Goal: Task Accomplishment & Management: Manage account settings

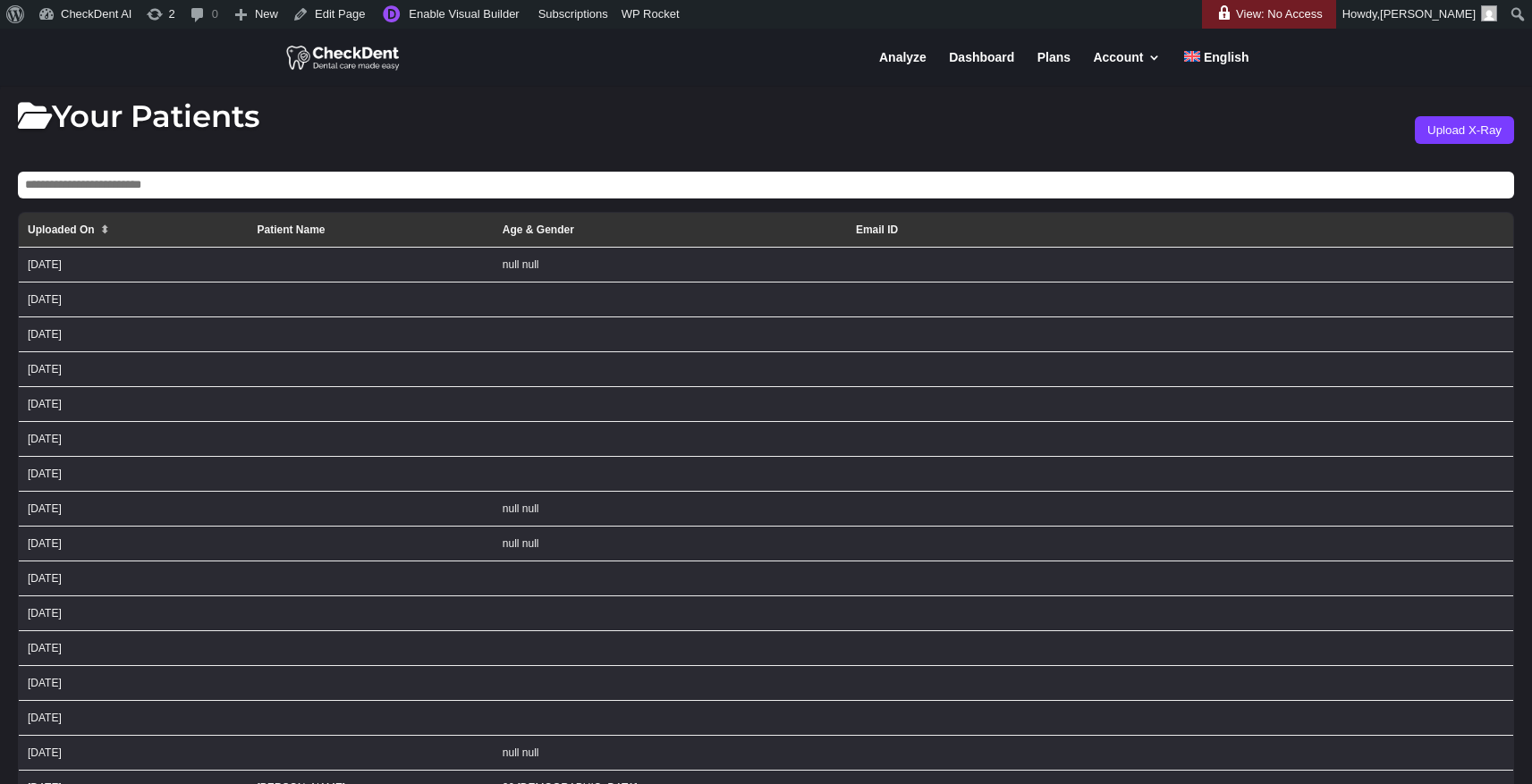
scroll to position [16, 0]
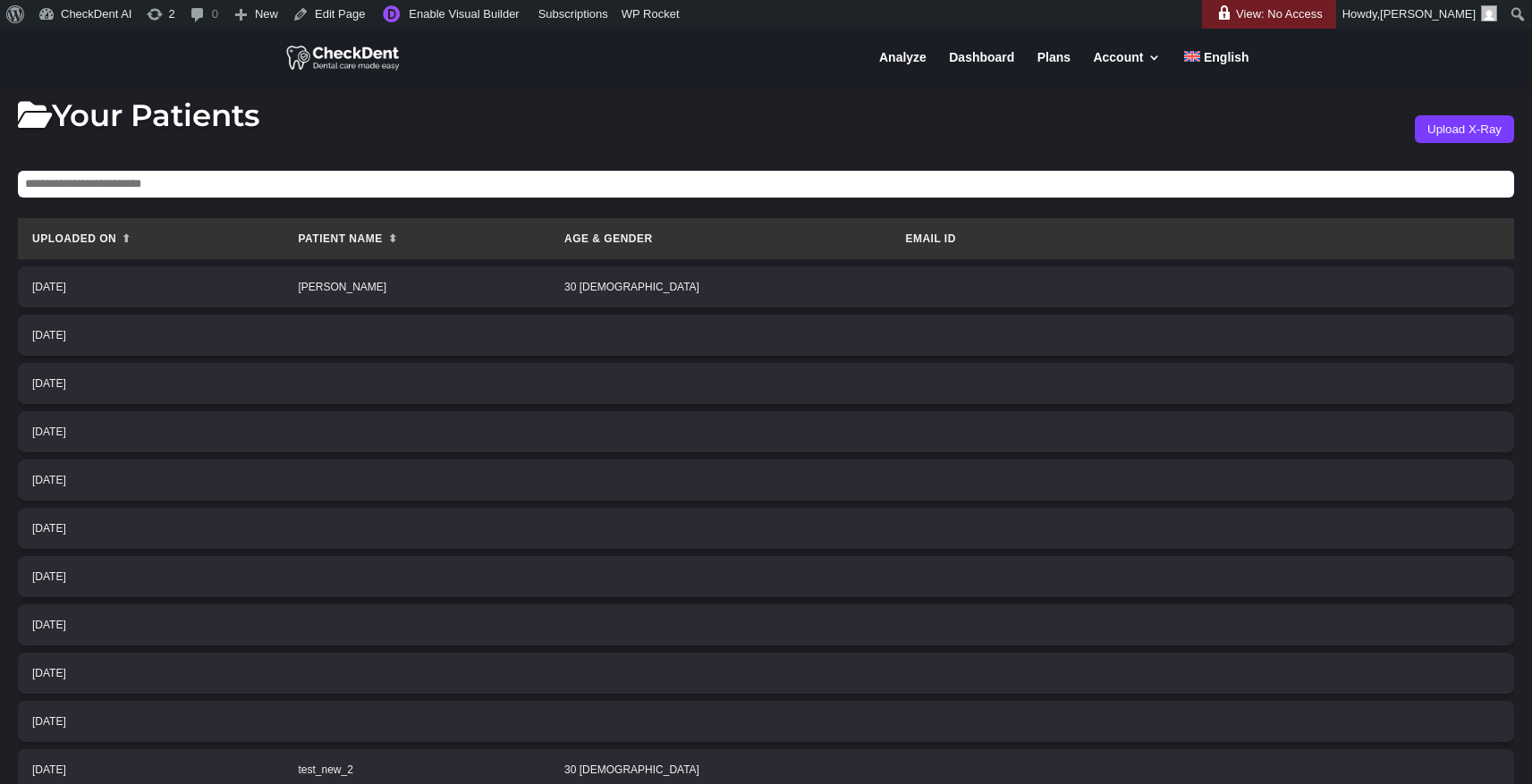
click at [128, 243] on span "⬆" at bounding box center [126, 239] width 10 height 13
click at [128, 243] on span "⬇" at bounding box center [126, 239] width 10 height 13
click at [398, 242] on span "⬍" at bounding box center [393, 239] width 10 height 13
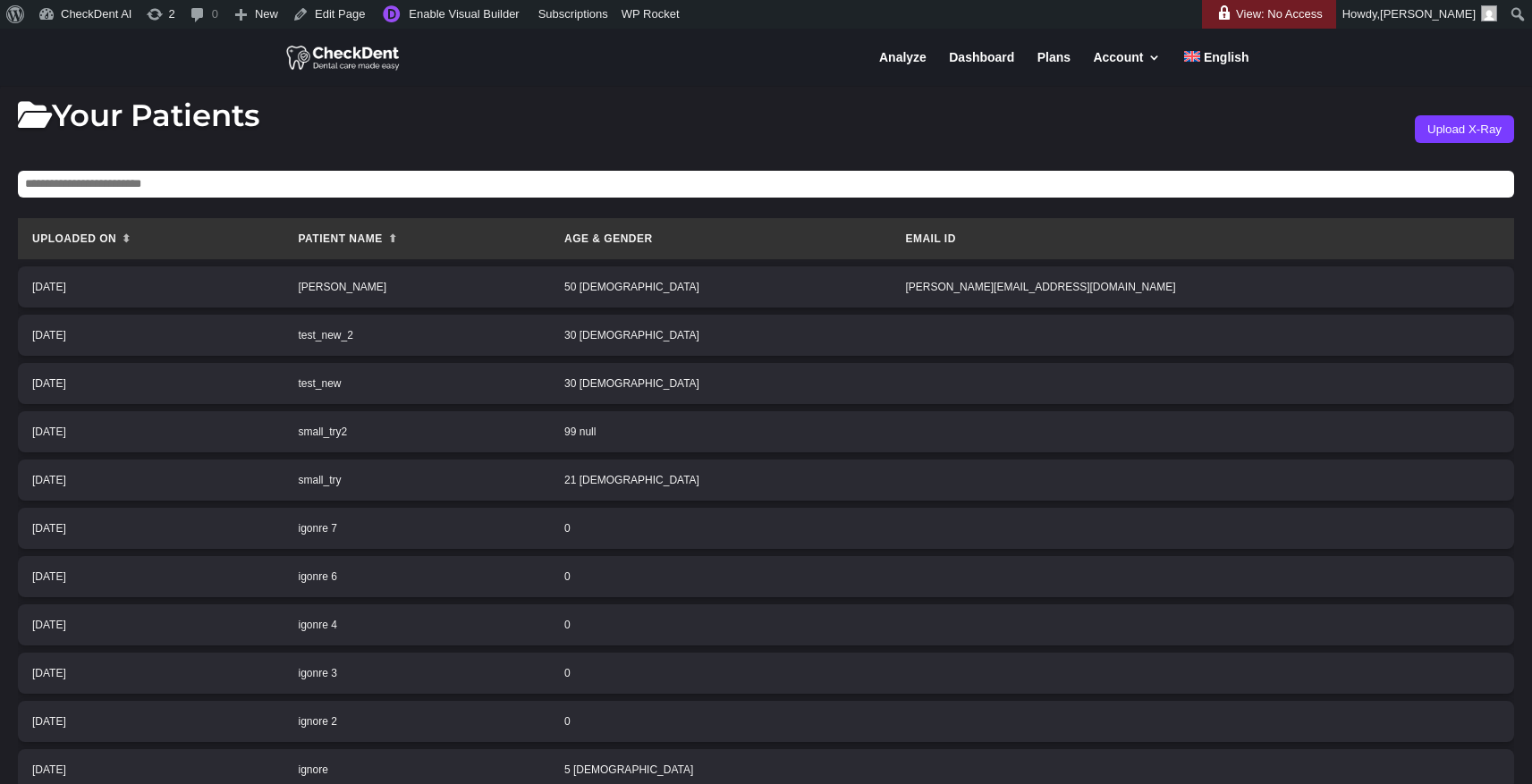
click at [513, 242] on th "Patient Name ⬆" at bounding box center [417, 239] width 266 height 41
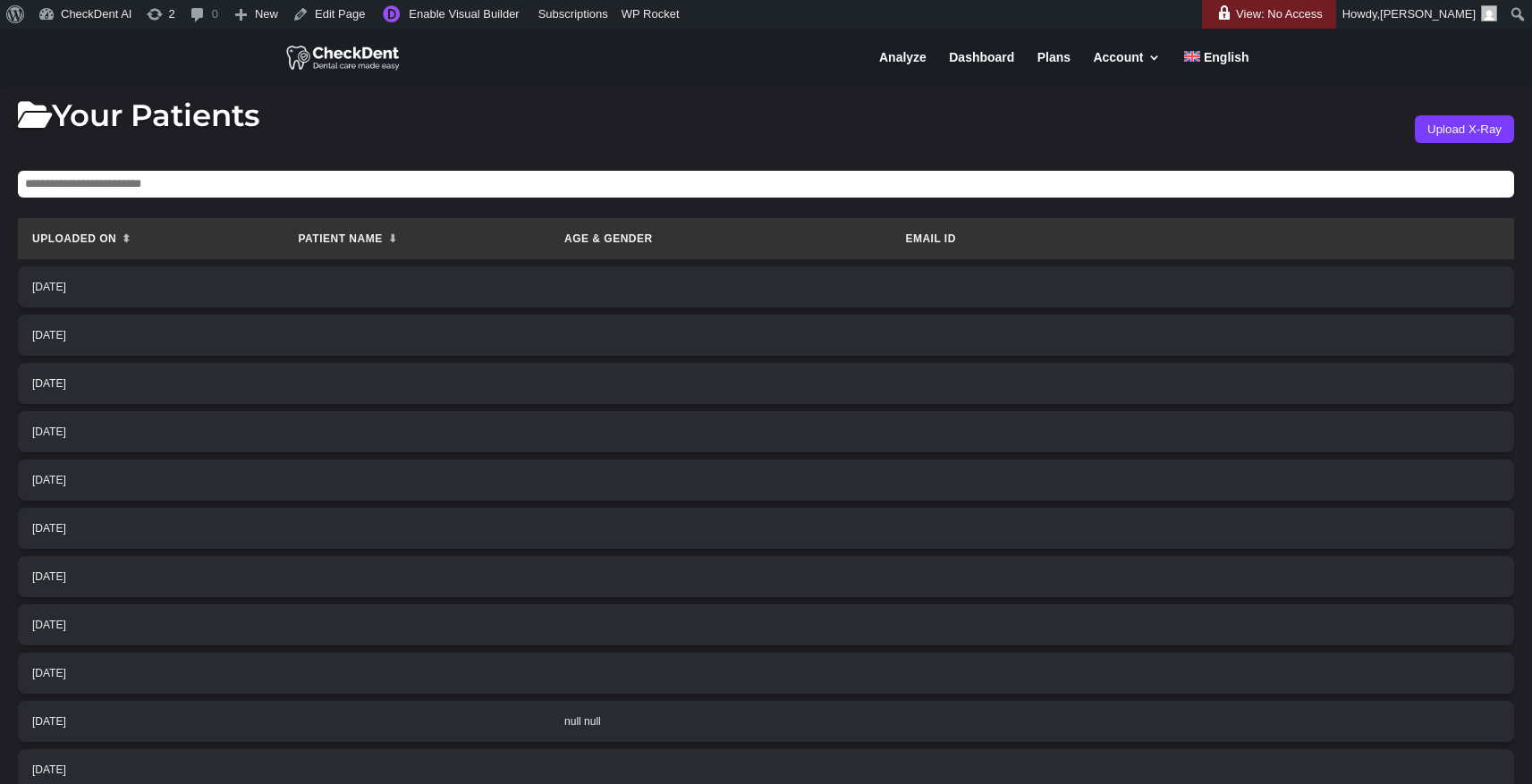
click at [198, 180] on input "text" at bounding box center [765, 184] width 1496 height 27
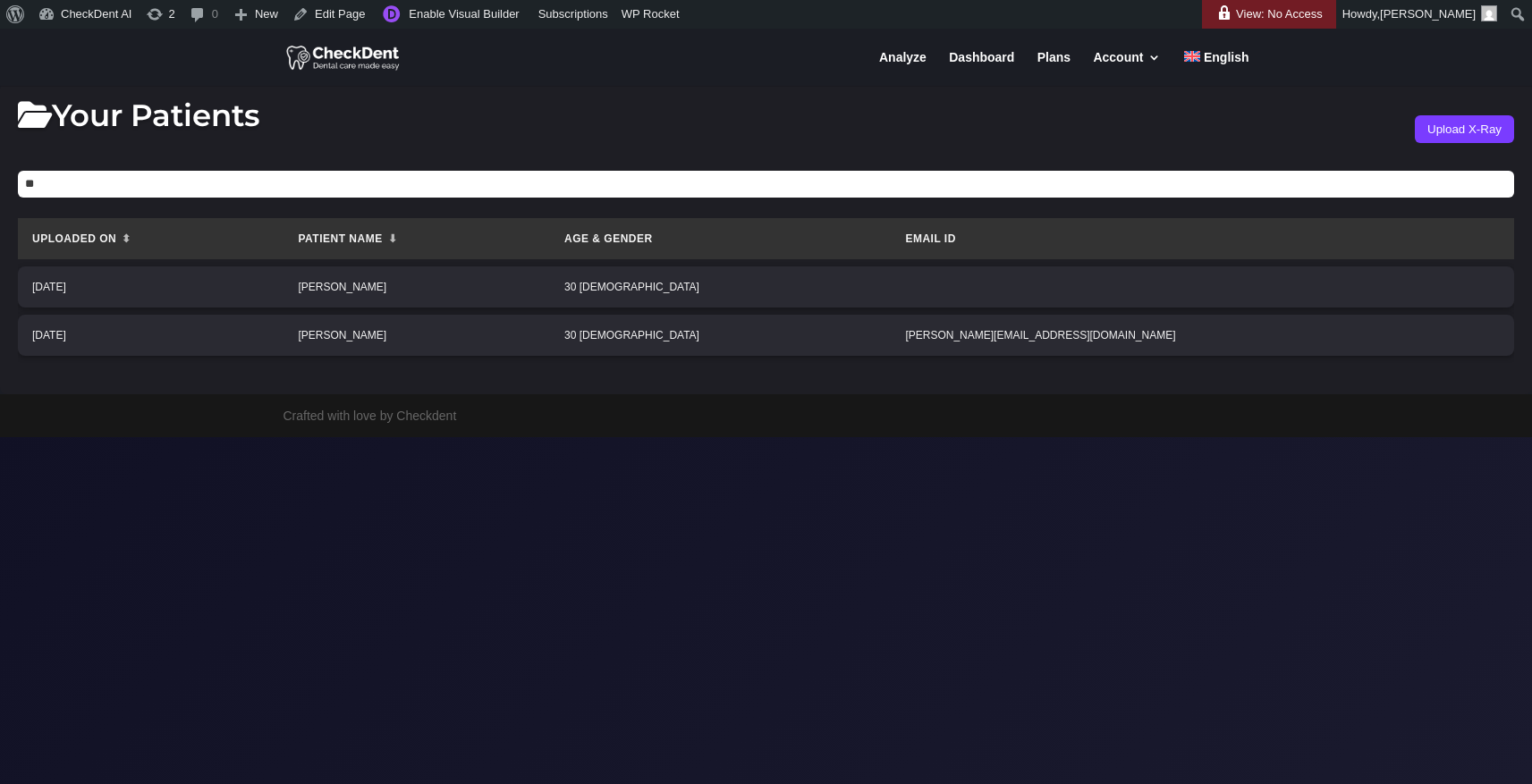
type input "*"
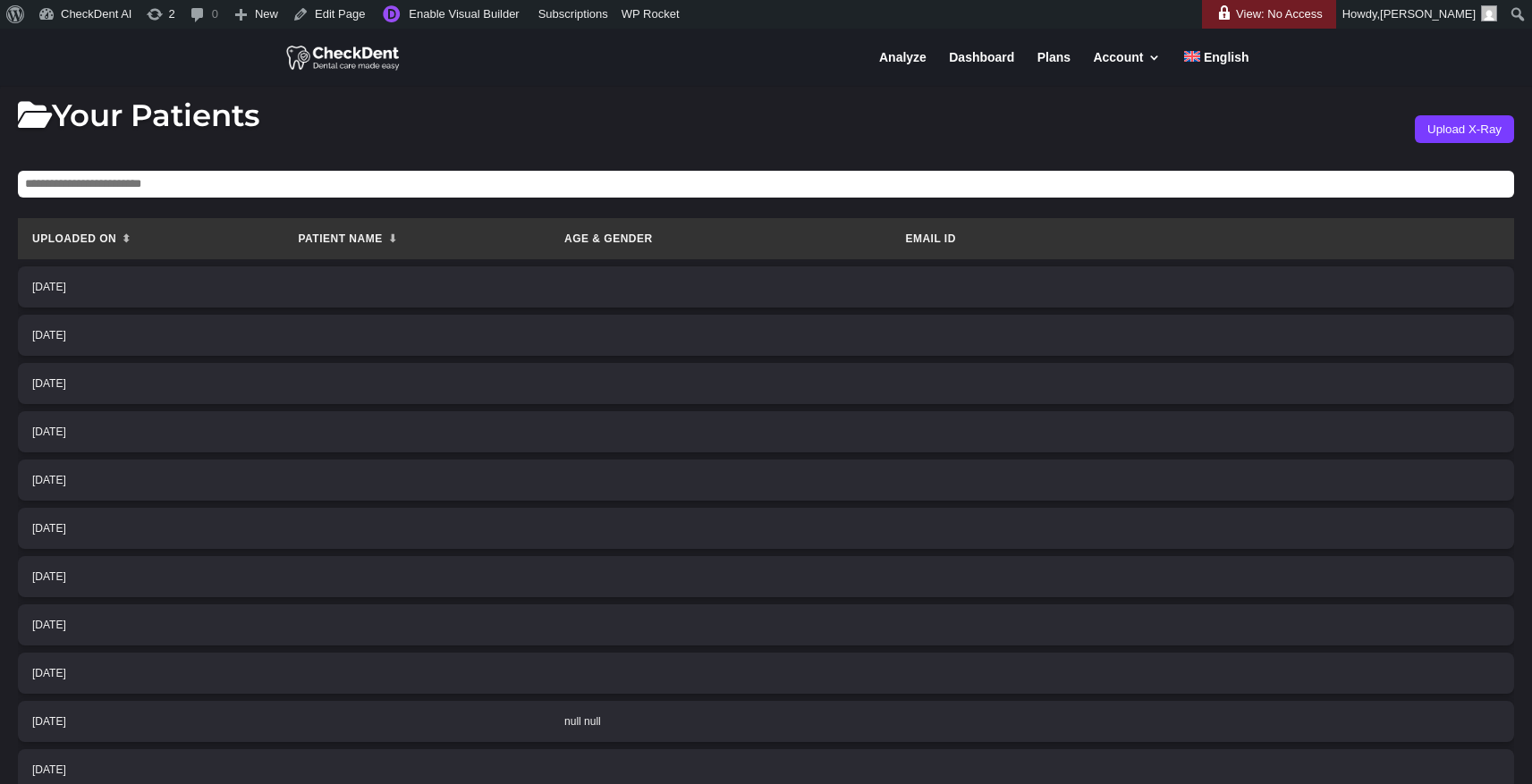
click at [444, 129] on div "Your Patients Upload X-Ray" at bounding box center [765, 129] width 1496 height 57
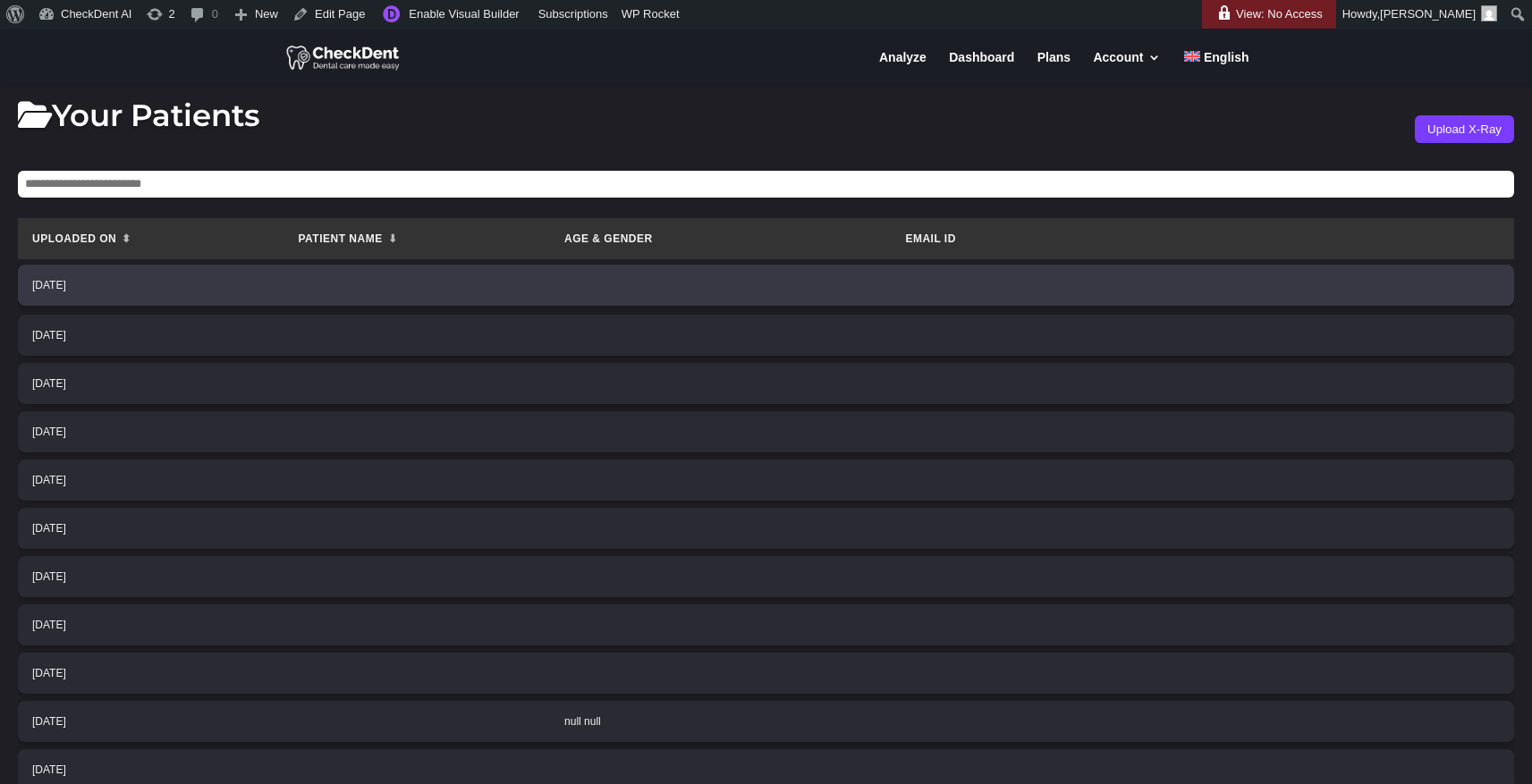
click at [233, 296] on td "[DATE]" at bounding box center [150, 285] width 265 height 41
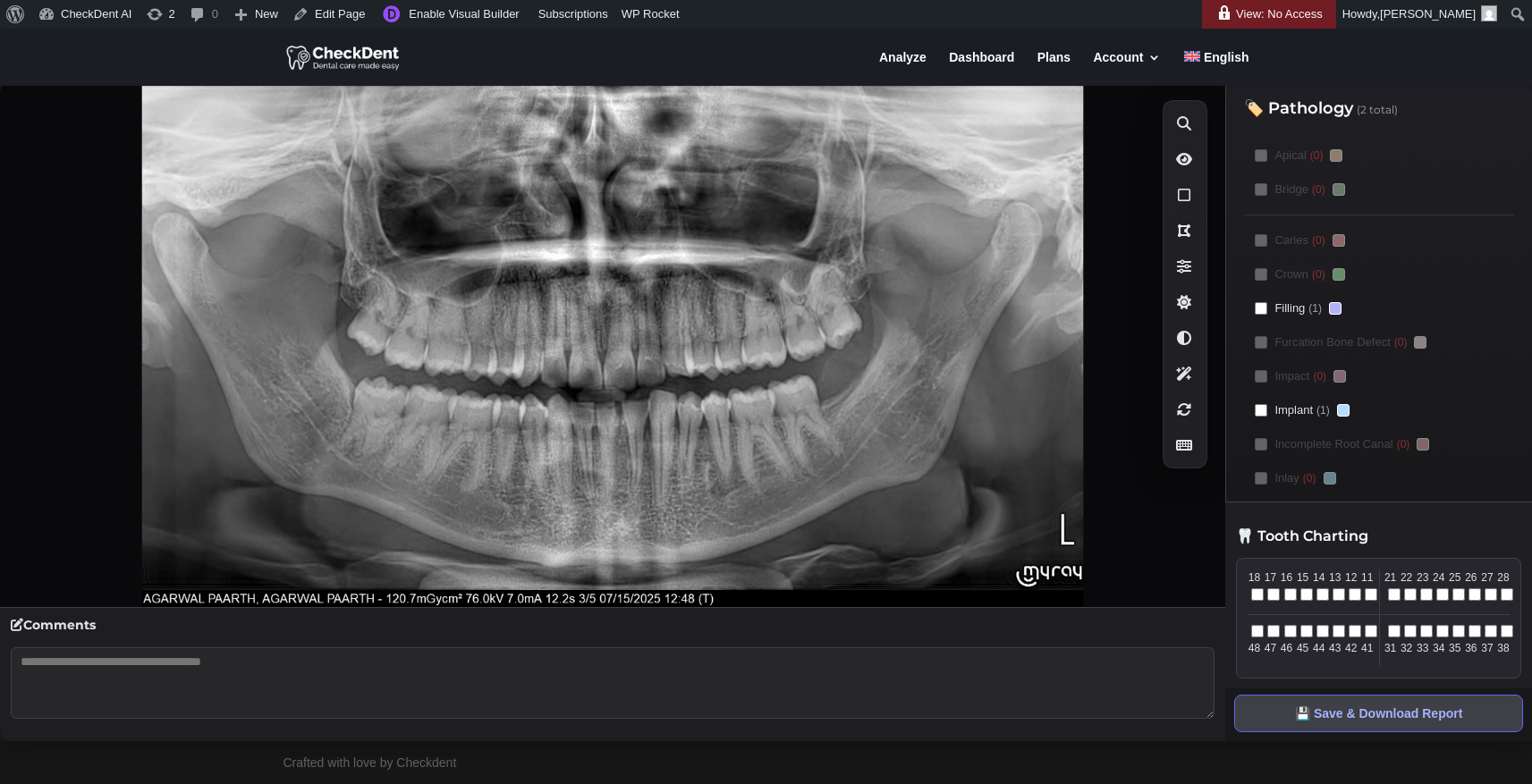
click at [51, 106] on icon at bounding box center [613, 345] width 1225 height 525
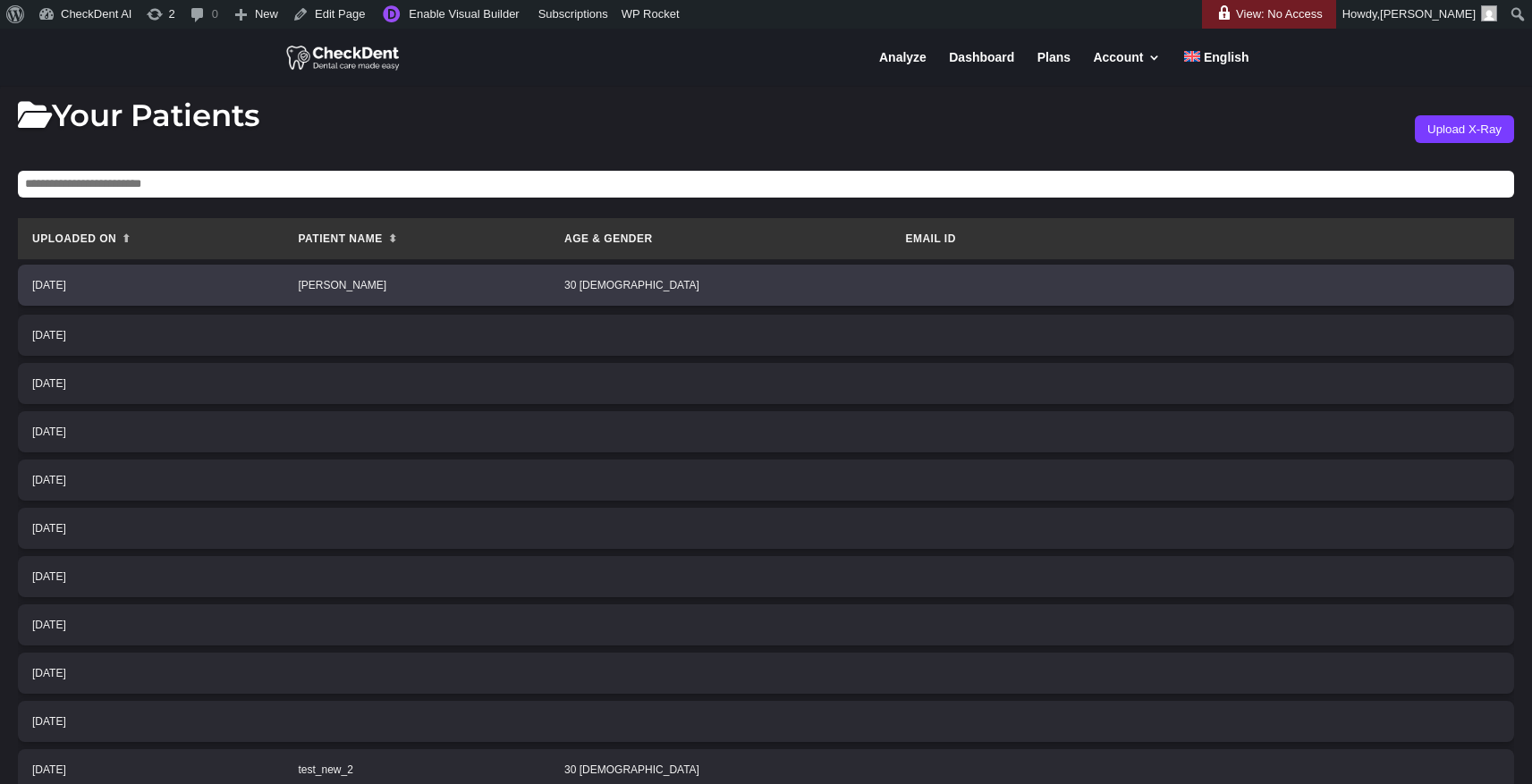
click at [550, 303] on td "[PERSON_NAME]" at bounding box center [417, 285] width 266 height 41
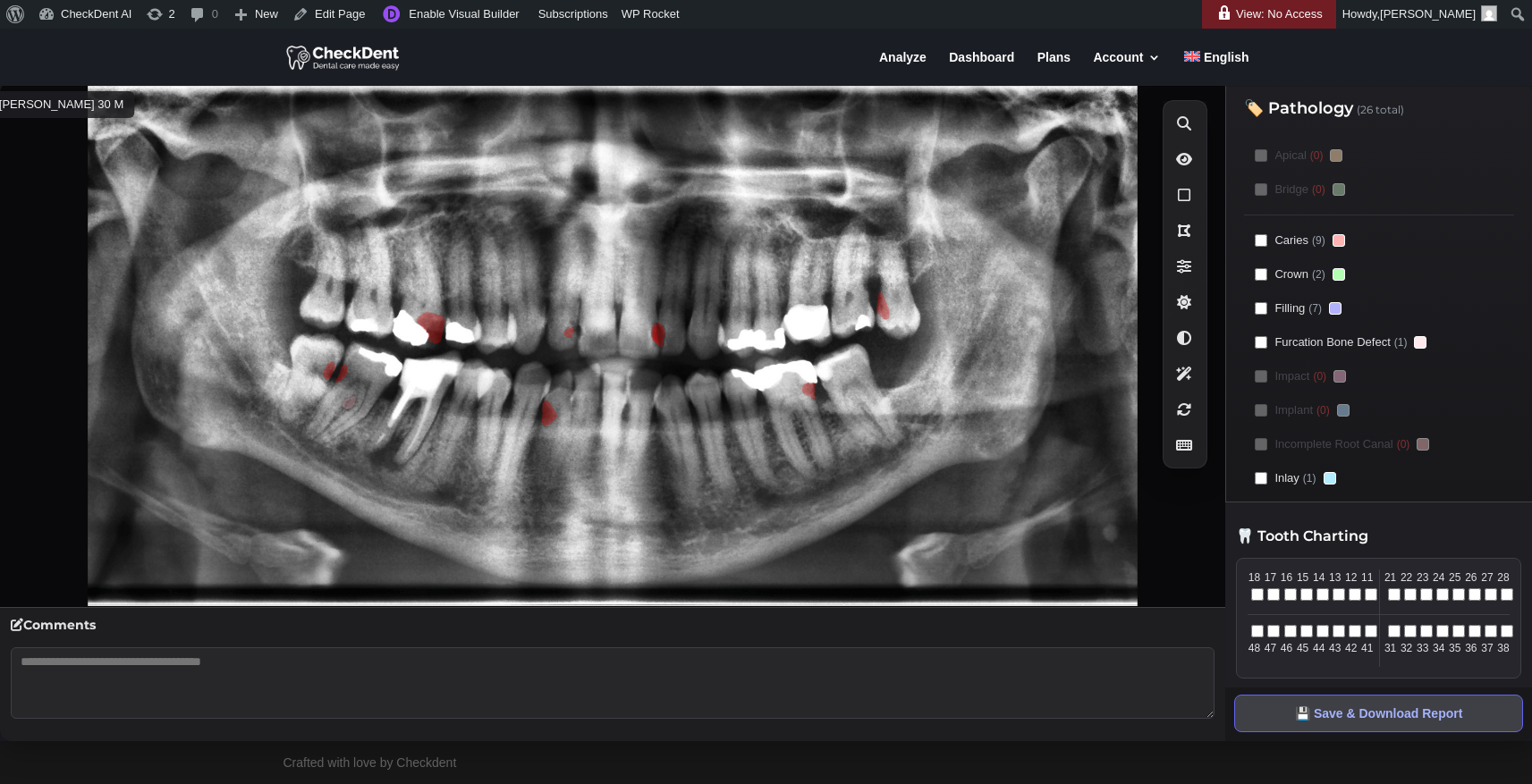
click at [576, 349] on icon at bounding box center [613, 345] width 1225 height 525
click at [701, 330] on icon at bounding box center [613, 345] width 1225 height 525
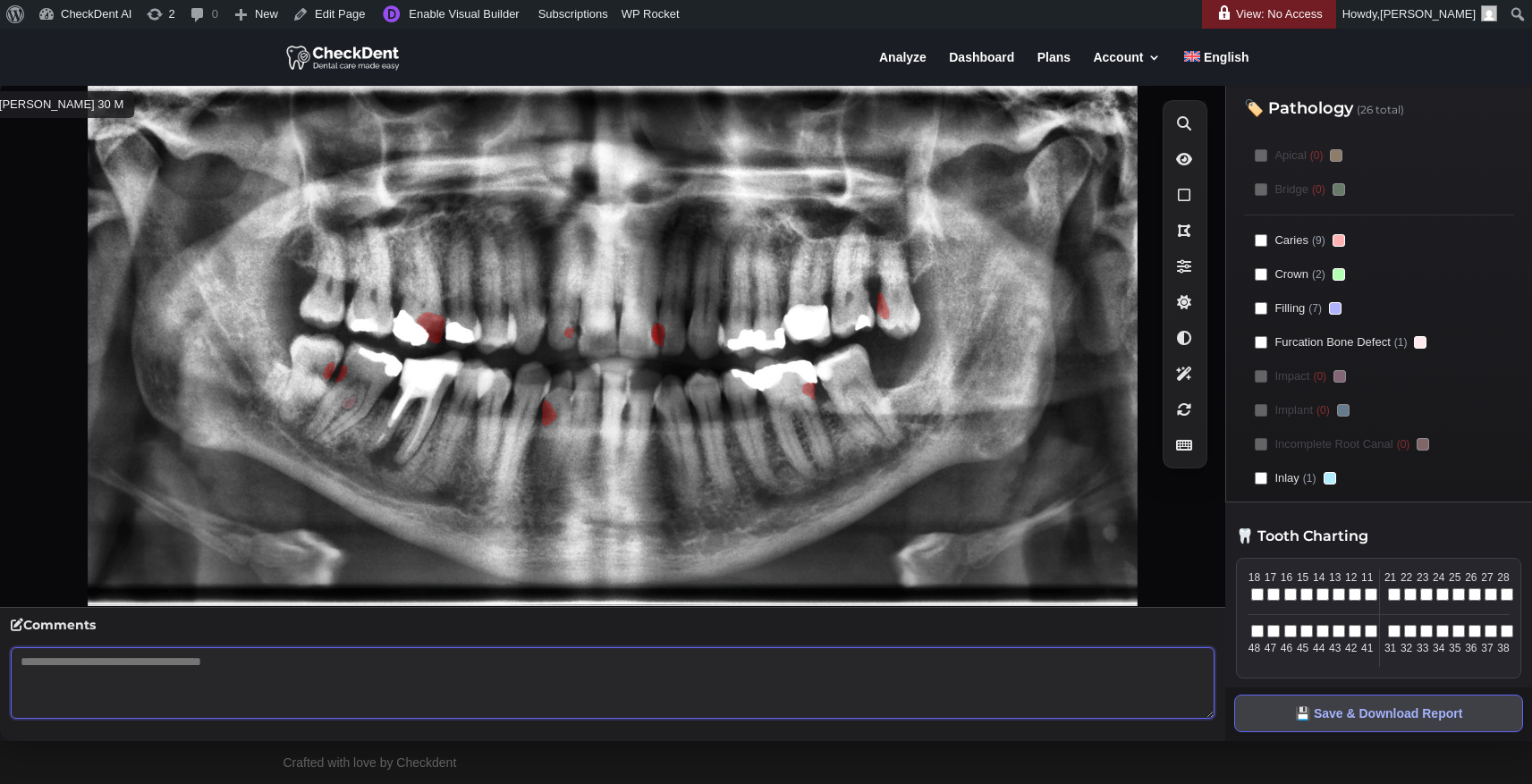
click at [409, 671] on textarea at bounding box center [613, 683] width 1204 height 72
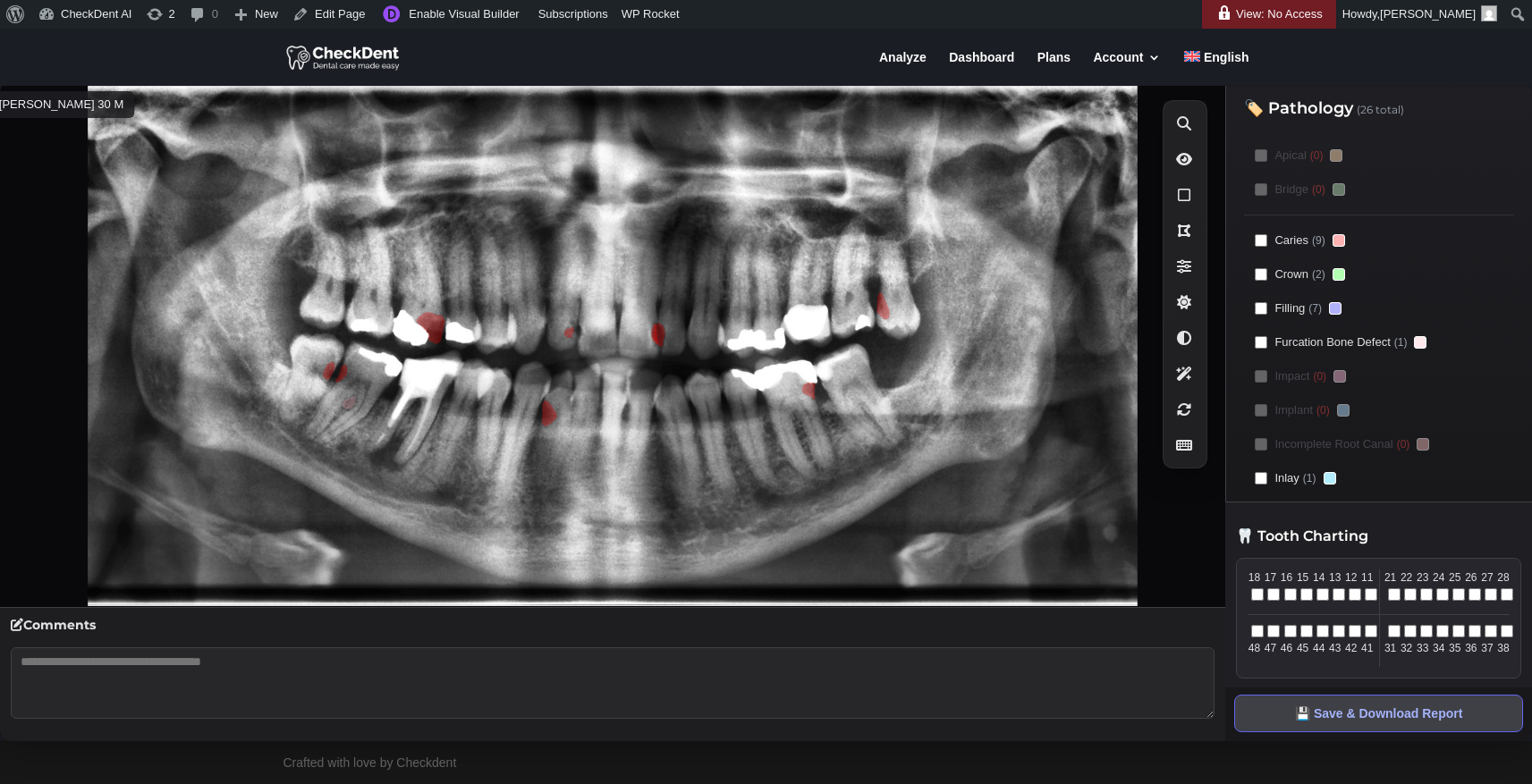
click at [471, 372] on icon at bounding box center [613, 345] width 1225 height 525
